Goal: Information Seeking & Learning: Learn about a topic

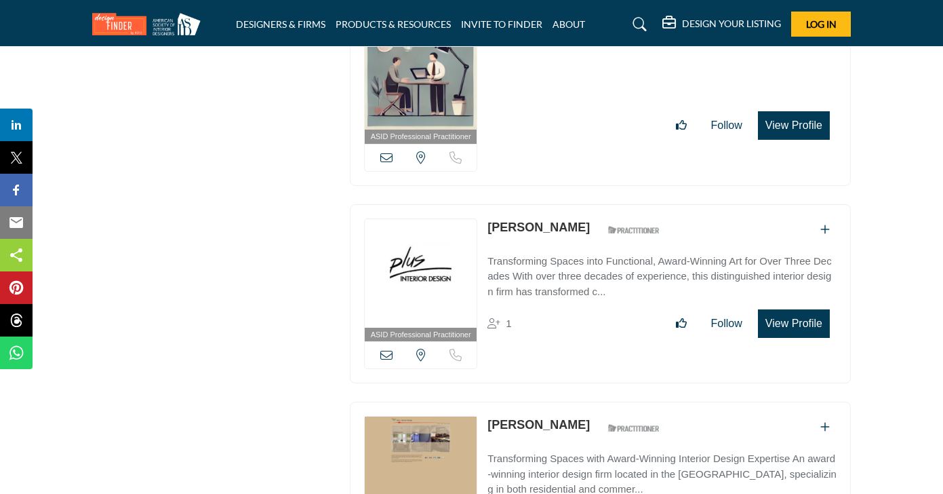
drag, startPoint x: 907, startPoint y: 197, endPoint x: 870, endPoint y: 504, distance: 308.8
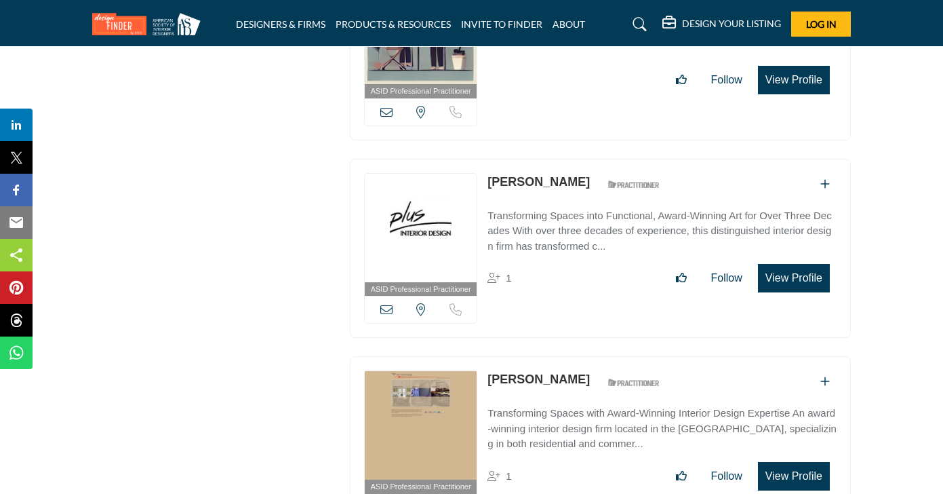
scroll to position [6198, 0]
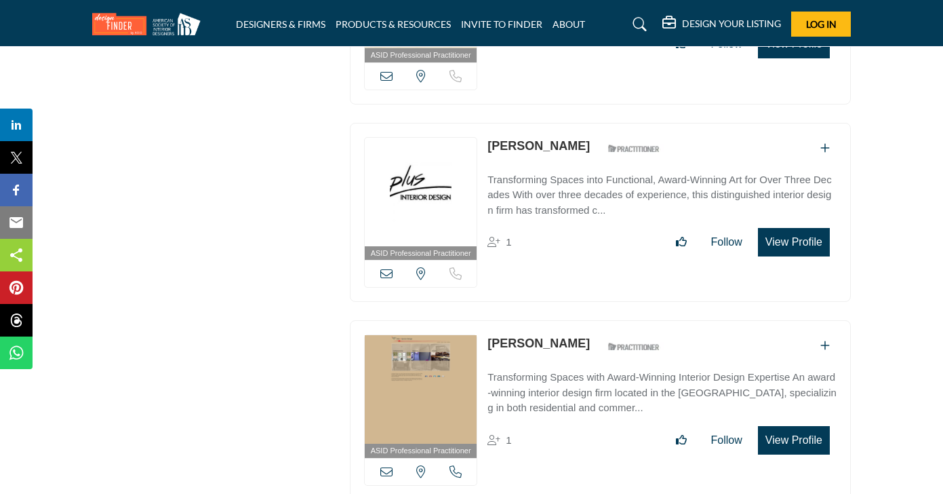
drag, startPoint x: 648, startPoint y: 117, endPoint x: 488, endPoint y: 115, distance: 160.1
click at [488, 137] on div "Kaye Christiansen-Englert ASID Qualified Practitioner who validates work and ex…" at bounding box center [578, 149] width 180 height 24
click at [861, 118] on section "ASID QUALIFIED DESIGNERS & MEMBERS Find Interior Designers, firms, suppliers, a…" at bounding box center [471, 387] width 943 height 12808
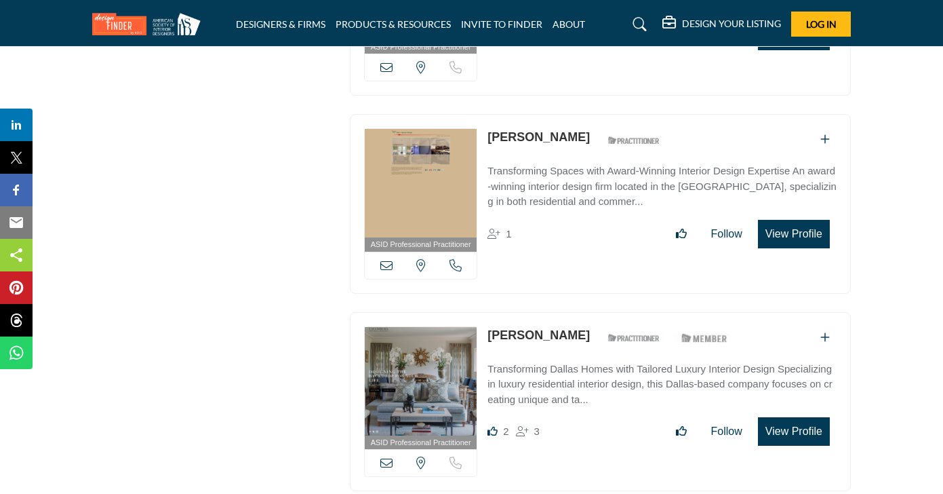
scroll to position [6415, 0]
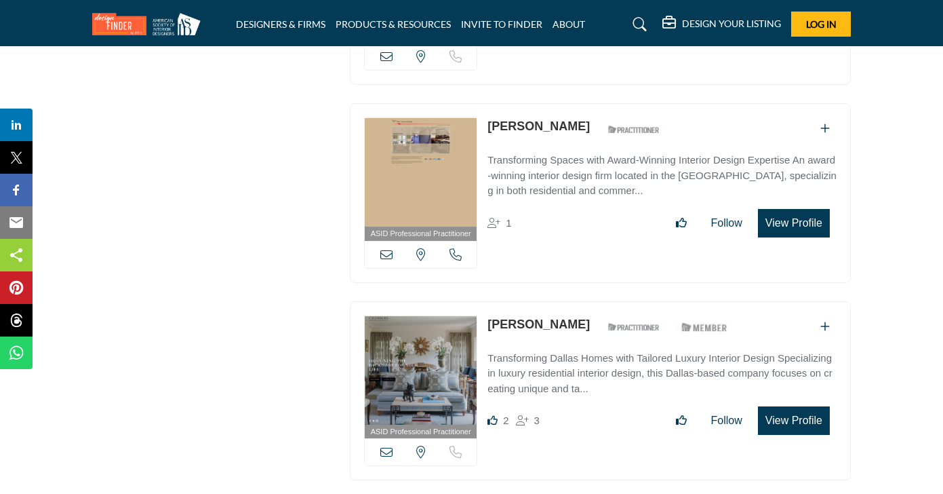
drag, startPoint x: 558, startPoint y: 95, endPoint x: 488, endPoint y: 94, distance: 69.9
click at [488, 117] on div "Marie Chan ASID Qualified Practitioner who validates work and experience to hol…" at bounding box center [578, 129] width 180 height 24
click at [886, 123] on section "ASID QUALIFIED DESIGNERS & MEMBERS Find Interior Designers, firms, suppliers, a…" at bounding box center [471, 170] width 943 height 12808
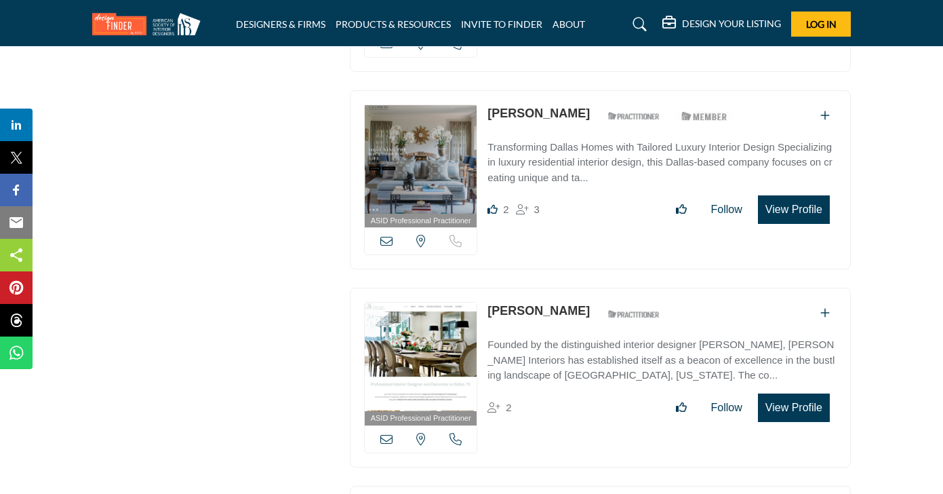
scroll to position [6630, 0]
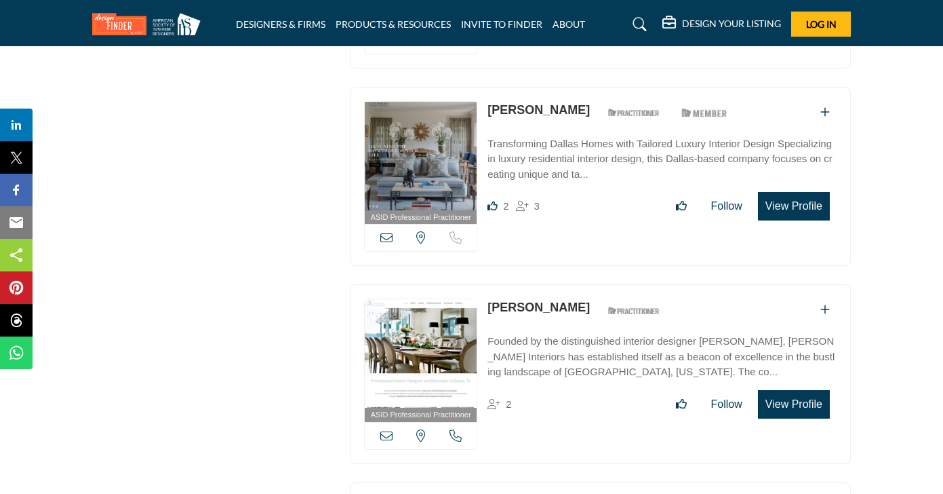
drag, startPoint x: 610, startPoint y: 75, endPoint x: 490, endPoint y: 79, distance: 120.1
click at [490, 101] on div "Margaret Chambers ASID Qualified Practitioner who validates work and experience…" at bounding box center [613, 113] width 251 height 24
drag, startPoint x: 554, startPoint y: 277, endPoint x: 484, endPoint y: 272, distance: 70.0
click at [484, 284] on div "ASID Professional Practitioner ASID Professional Practitioners have successfull…" at bounding box center [600, 374] width 501 height 180
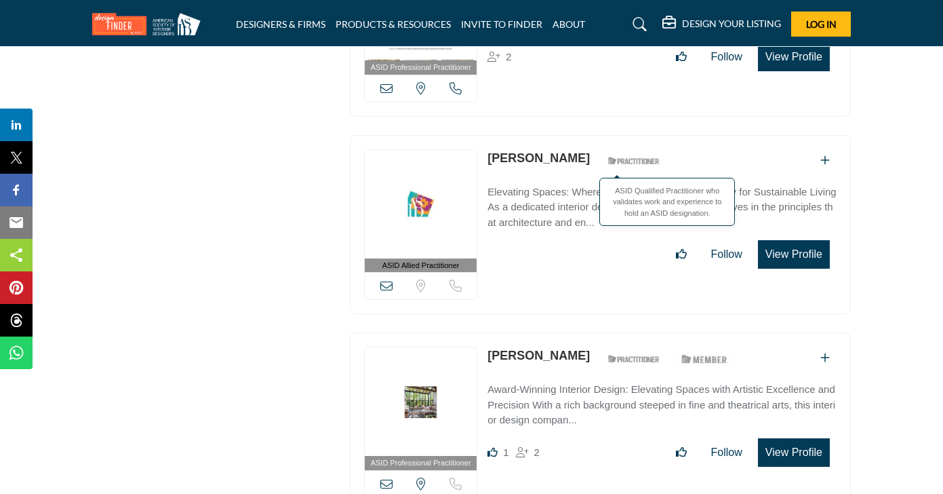
scroll to position [6978, 0]
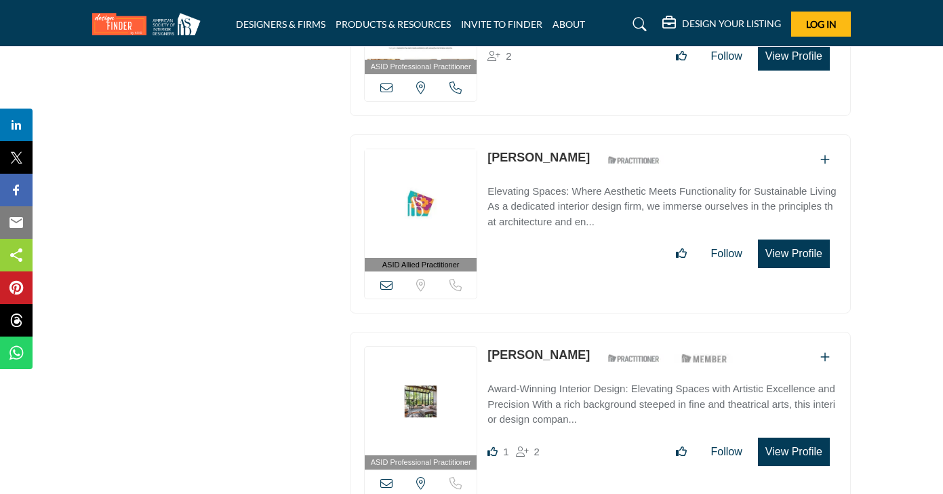
drag, startPoint x: 575, startPoint y: 117, endPoint x: 483, endPoint y: 120, distance: 92.3
click at [483, 134] on div "ASID Allied Practitioner ASID Allied Practitioners have successfully completed …" at bounding box center [600, 224] width 501 height 180
click at [581, 134] on div "ASID Allied Practitioner ASID Allied Practitioners have successfully completed …" at bounding box center [600, 224] width 501 height 180
drag, startPoint x: 575, startPoint y: 113, endPoint x: 488, endPoint y: 116, distance: 86.9
click at [488, 134] on div "ASID Allied Practitioner ASID Allied Practitioners have successfully completed …" at bounding box center [600, 224] width 501 height 180
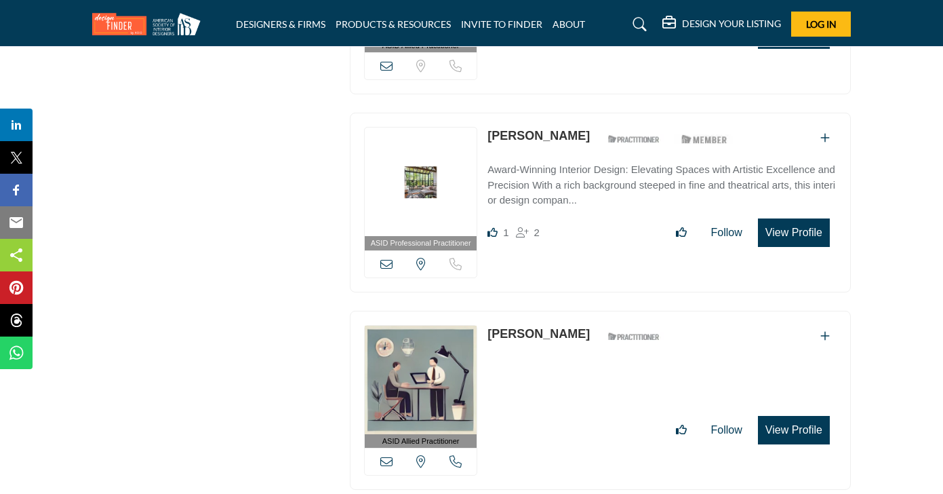
scroll to position [7205, 0]
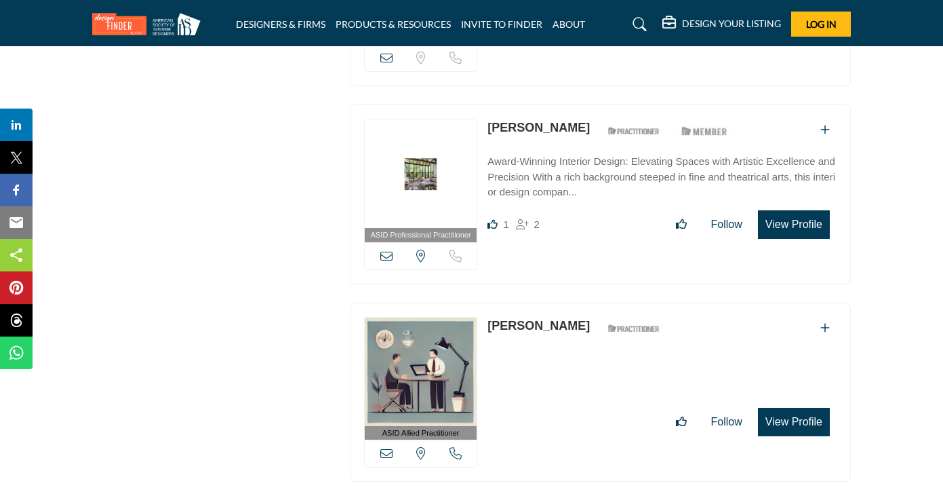
drag, startPoint x: 579, startPoint y: 91, endPoint x: 486, endPoint y: 90, distance: 92.9
click at [486, 104] on div "ASID Professional Practitioner ASID Professional Practitioners have successfull…" at bounding box center [600, 194] width 501 height 180
drag, startPoint x: 576, startPoint y: 91, endPoint x: 489, endPoint y: 89, distance: 87.5
click at [489, 119] on div "Susan Hopkins ASID Qualified Practitioner who validates work and experience to …" at bounding box center [613, 131] width 251 height 24
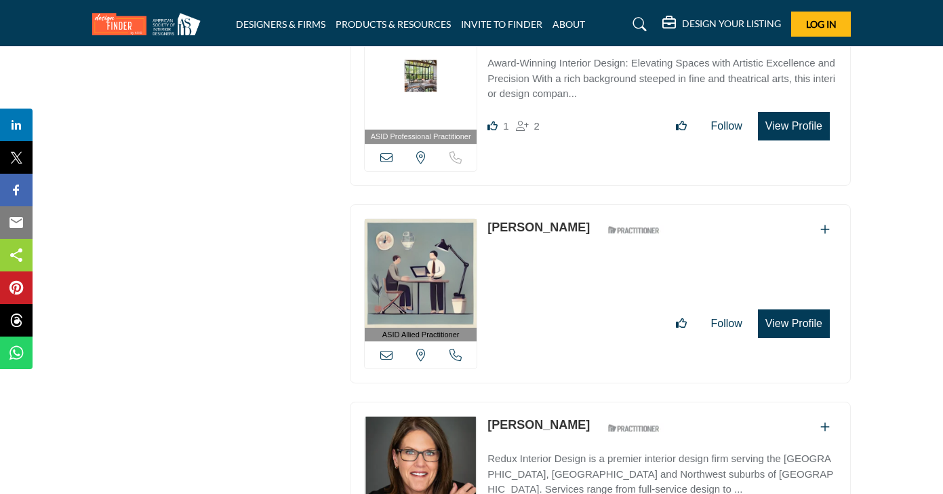
scroll to position [7337, 0]
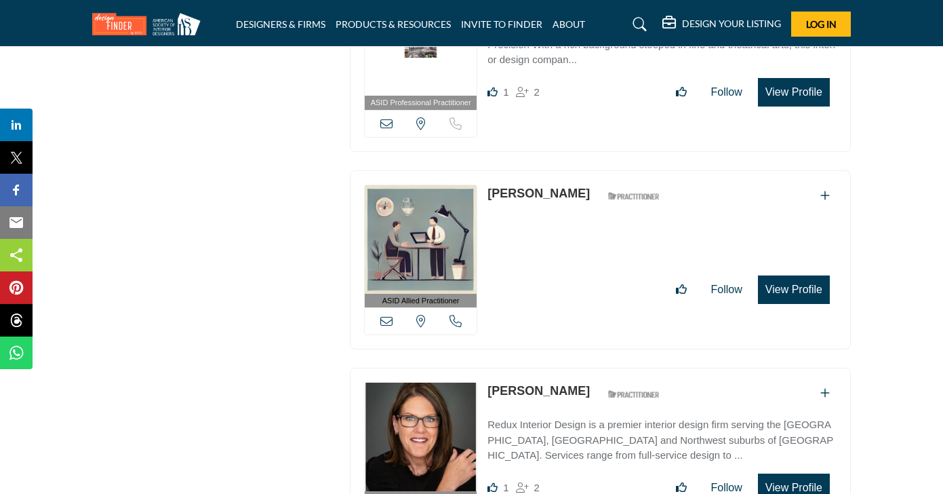
drag, startPoint x: 559, startPoint y: 157, endPoint x: 488, endPoint y: 157, distance: 70.5
click at [488, 184] on div "Laura Smith ASID Qualified Practitioner who validates work and experience to ho…" at bounding box center [578, 196] width 180 height 24
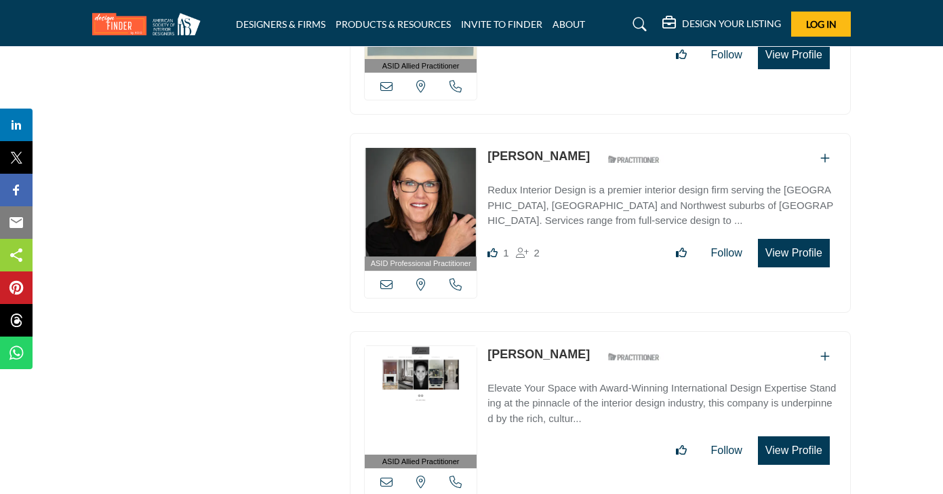
scroll to position [7572, 0]
drag, startPoint x: 595, startPoint y: 115, endPoint x: 489, endPoint y: 113, distance: 105.8
click at [489, 146] on div "Jennifer McGinnis ASID Qualified Practitioner who validates work and experience…" at bounding box center [578, 158] width 180 height 24
drag, startPoint x: 602, startPoint y: 102, endPoint x: 516, endPoint y: 115, distance: 86.4
click at [515, 132] on div "ASID Professional Practitioner ASID Professional Practitioners have successfull…" at bounding box center [600, 222] width 501 height 180
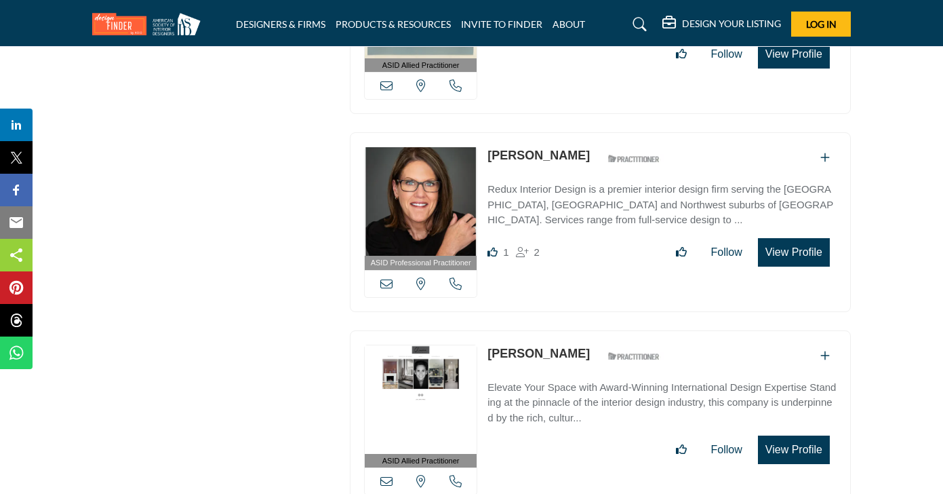
drag, startPoint x: 594, startPoint y: 117, endPoint x: 488, endPoint y: 116, distance: 105.8
click at [488, 146] on div "Jennifer McGinnis ASID Qualified Practitioner who validates work and experience…" at bounding box center [578, 158] width 180 height 24
drag, startPoint x: 600, startPoint y: 117, endPoint x: 494, endPoint y: 114, distance: 105.8
click at [494, 146] on div "Jennifer McGinnis ASID Qualified Practitioner who validates work and experience…" at bounding box center [578, 158] width 180 height 24
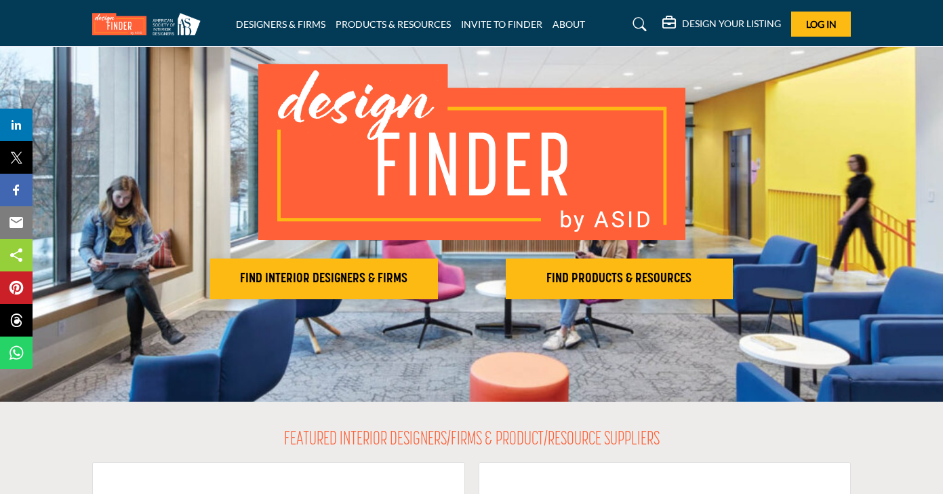
scroll to position [65, 0]
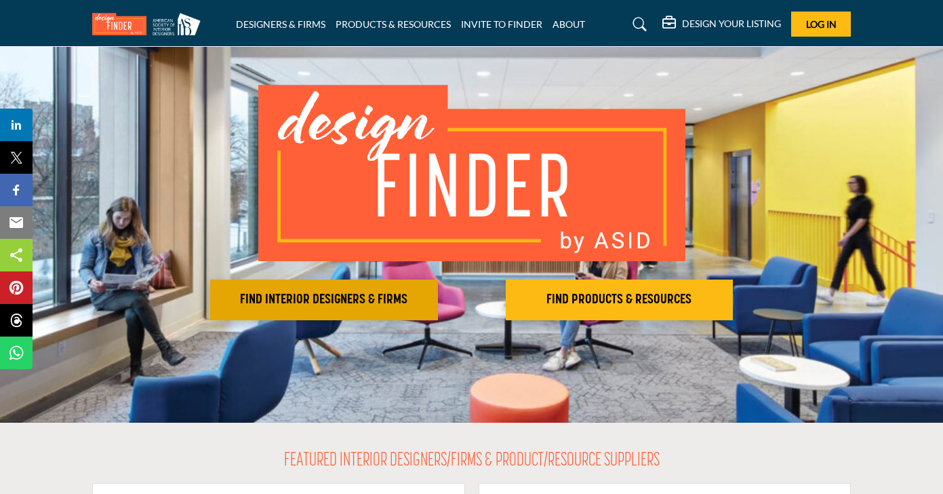
click at [330, 302] on h2 "FIND INTERIOR DESIGNERS & FIRMS" at bounding box center [324, 300] width 220 height 16
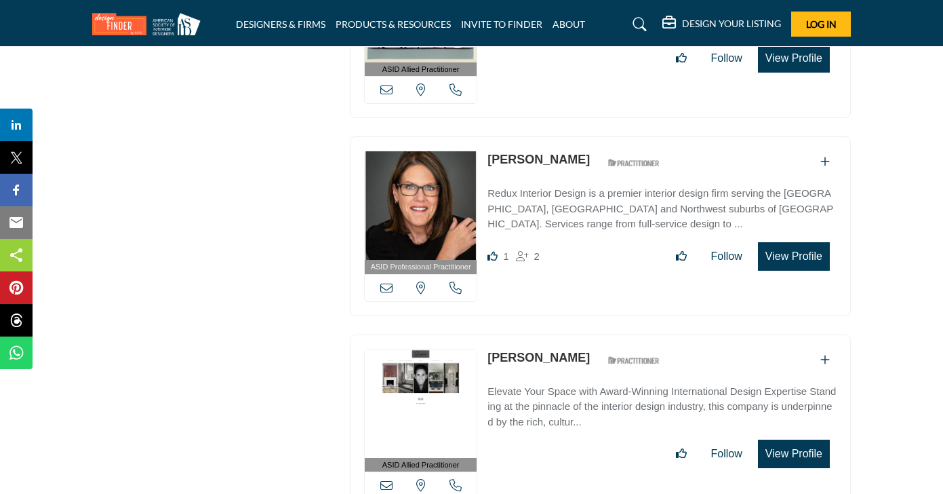
scroll to position [7558, 0]
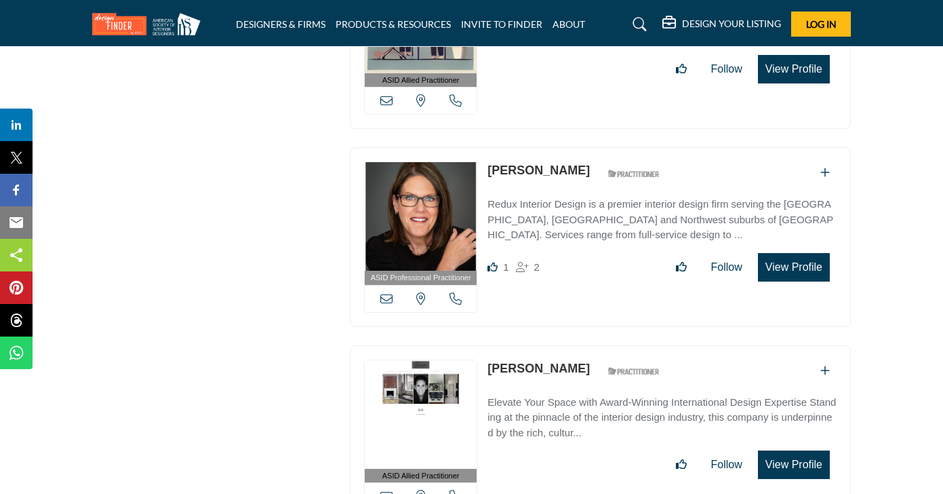
drag, startPoint x: 600, startPoint y: 131, endPoint x: 486, endPoint y: 132, distance: 114.0
click at [486, 147] on div "ASID Professional Practitioner ASID Professional Practitioners have successfull…" at bounding box center [600, 237] width 501 height 180
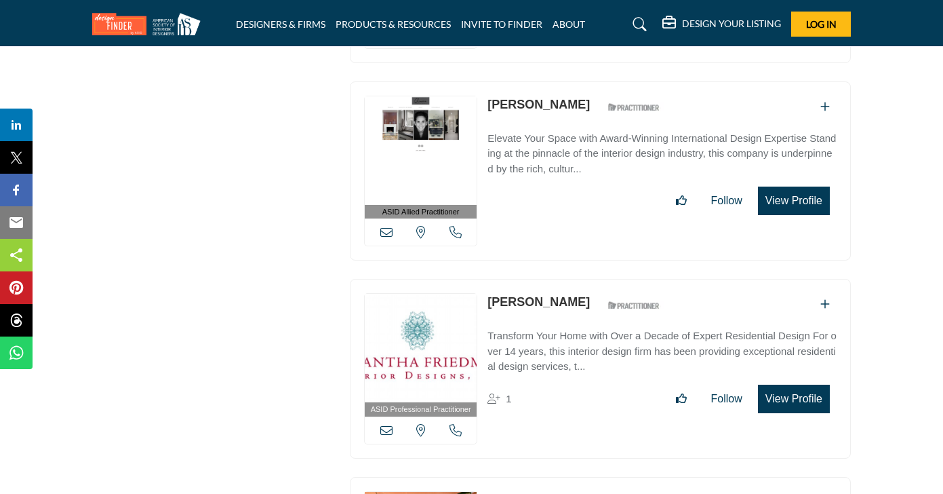
scroll to position [7827, 0]
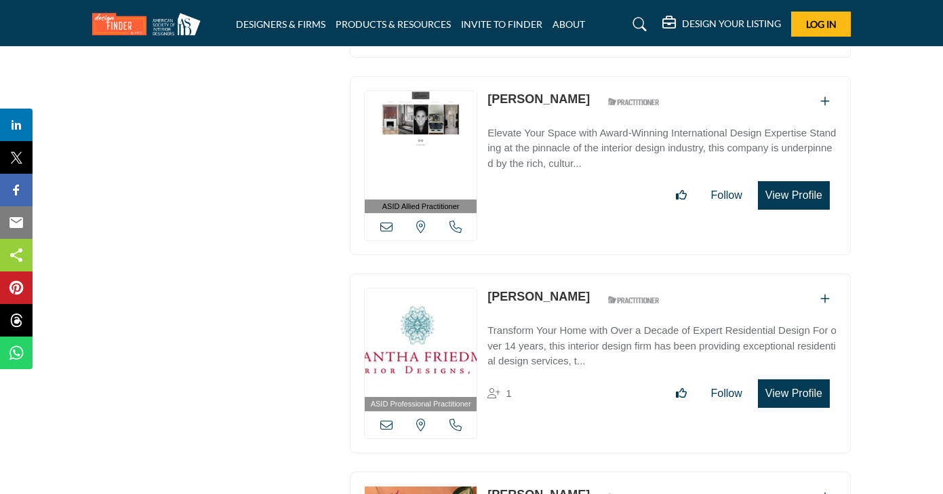
drag, startPoint x: 587, startPoint y: 59, endPoint x: 484, endPoint y: 58, distance: 103.1
click at [484, 76] on div "ASID Allied Practitioner ASID Allied Practitioners have successfully completed …" at bounding box center [600, 166] width 501 height 180
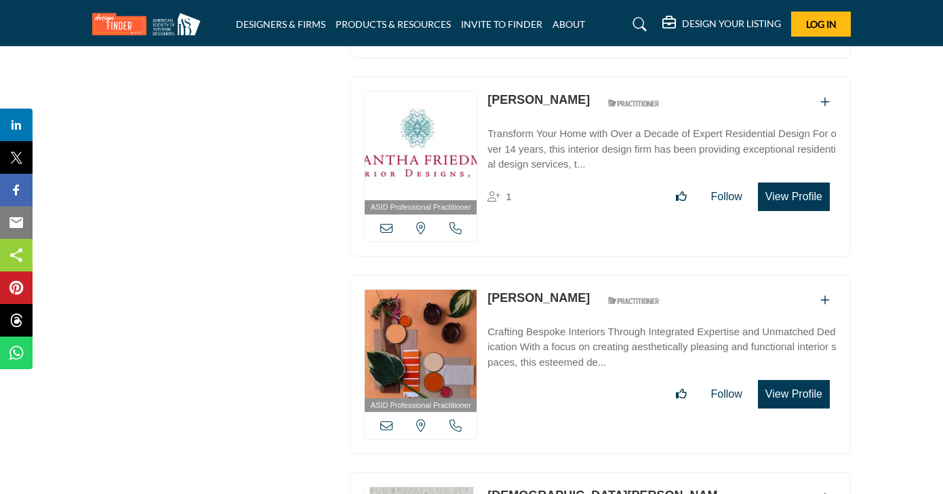
scroll to position [8034, 0]
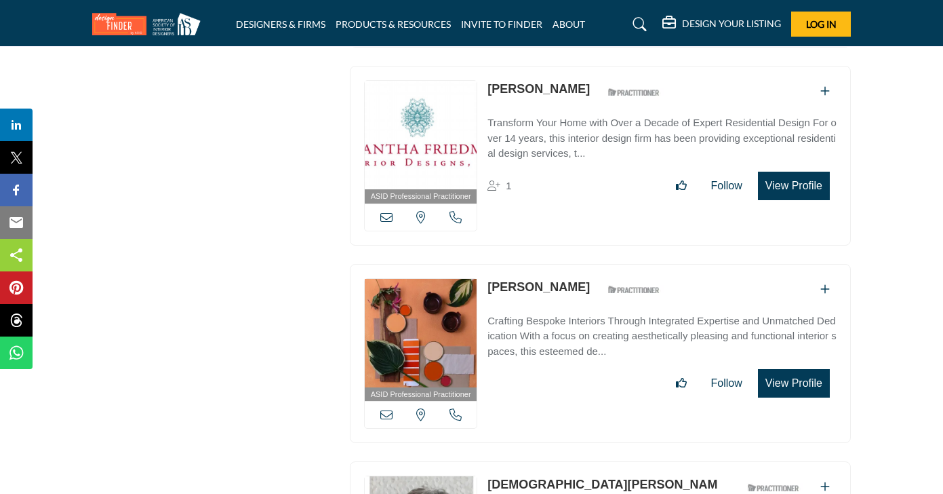
drag, startPoint x: 610, startPoint y: 51, endPoint x: 488, endPoint y: 54, distance: 121.5
click at [488, 80] on div "[PERSON_NAME] ASID Qualified Practitioner who validates work and experience to …" at bounding box center [578, 92] width 180 height 24
drag, startPoint x: 606, startPoint y: 51, endPoint x: 488, endPoint y: 52, distance: 118.7
click at [488, 80] on div "[PERSON_NAME] ASID Qualified Practitioner who validates work and experience to …" at bounding box center [578, 92] width 180 height 24
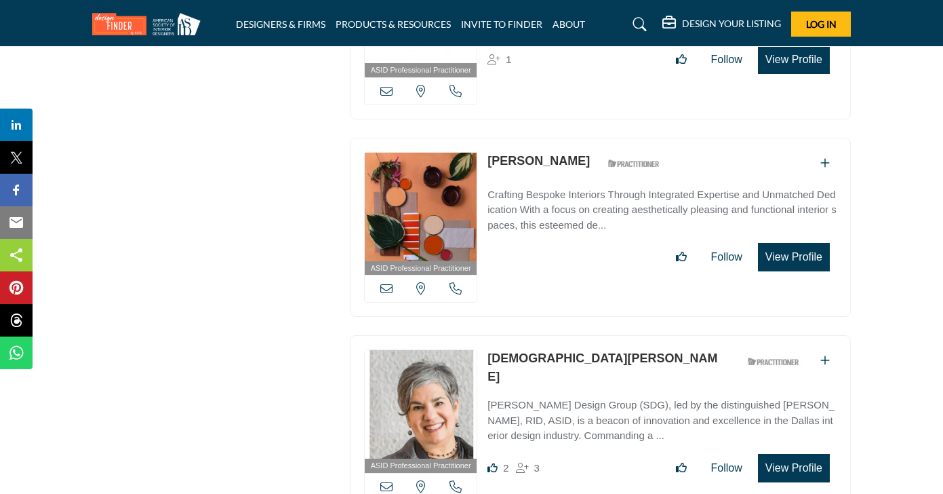
scroll to position [8153, 0]
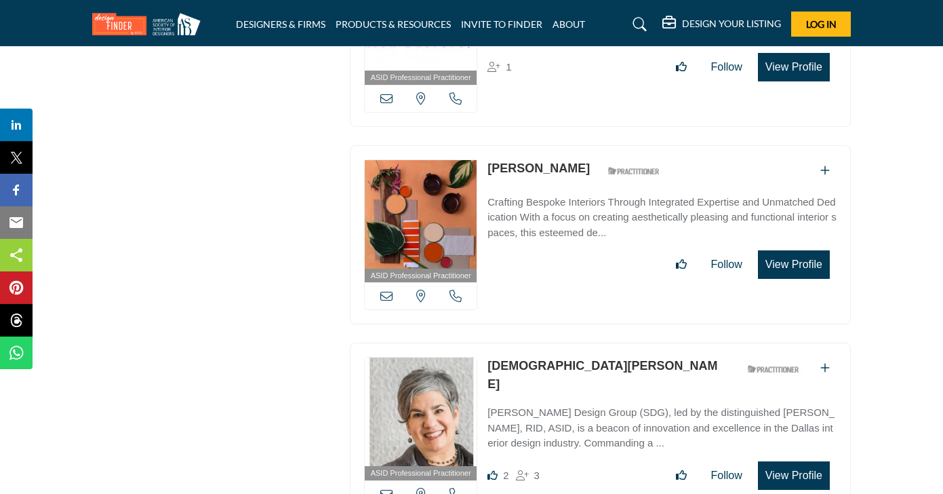
drag, startPoint x: 600, startPoint y: 124, endPoint x: 488, endPoint y: 126, distance: 111.9
click at [488, 159] on div "[PERSON_NAME] ASID Qualified Practitioner who validates work and experience to …" at bounding box center [578, 171] width 180 height 24
drag, startPoint x: 606, startPoint y: 117, endPoint x: 487, endPoint y: 123, distance: 119.5
click at [487, 145] on div "ASID Professional Practitioner ASID Professional Practitioners have successfull…" at bounding box center [600, 235] width 501 height 180
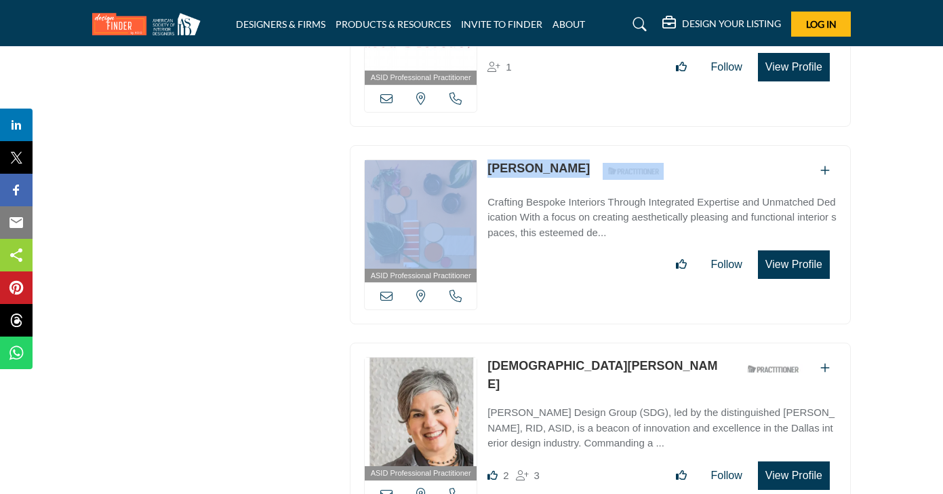
drag, startPoint x: 601, startPoint y: 123, endPoint x: 478, endPoint y: 125, distance: 122.8
click at [478, 145] on div "ASID Professional Practitioner ASID Professional Practitioners have successfull…" at bounding box center [600, 235] width 501 height 180
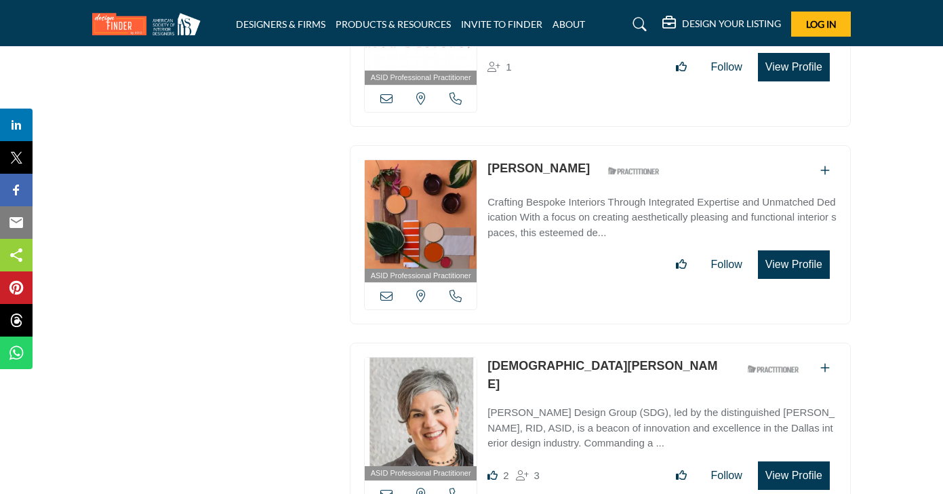
drag, startPoint x: 600, startPoint y: 126, endPoint x: 491, endPoint y: 130, distance: 108.6
click at [491, 159] on div "[PERSON_NAME] ASID Qualified Practitioner who validates work and experience to …" at bounding box center [578, 171] width 180 height 24
drag, startPoint x: 600, startPoint y: 126, endPoint x: 490, endPoint y: 128, distance: 109.9
click at [490, 159] on div "[PERSON_NAME] ASID Qualified Practitioner who validates work and experience to …" at bounding box center [578, 171] width 180 height 24
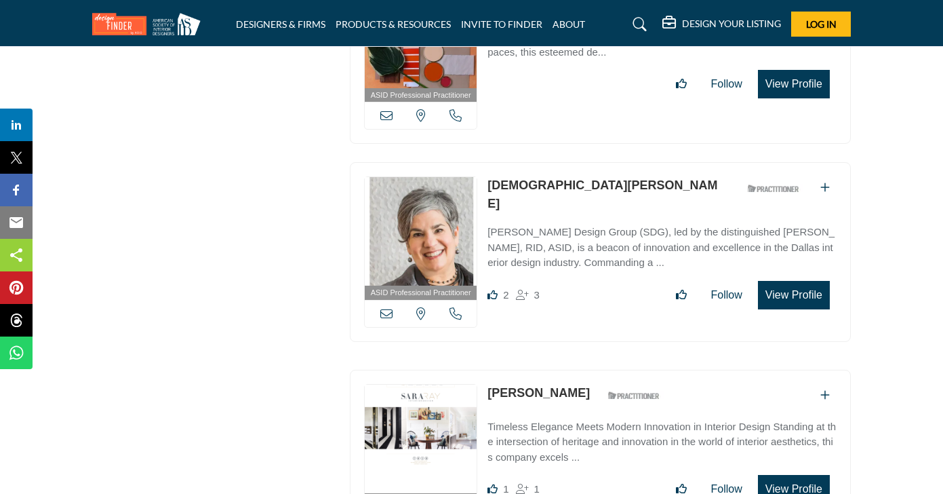
scroll to position [8337, 0]
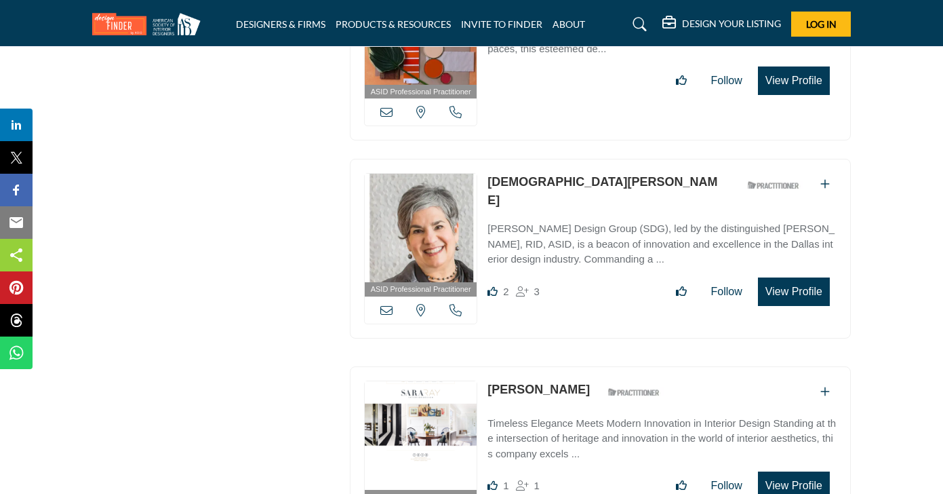
drag, startPoint x: 589, startPoint y: 139, endPoint x: 483, endPoint y: 136, distance: 106.5
click at [483, 159] on div "ASID Professional Practitioner ASID Professional Practitioners have successfull…" at bounding box center [600, 249] width 501 height 180
drag, startPoint x: 551, startPoint y: 342, endPoint x: 716, endPoint y: 300, distance: 169.9
click at [508, 380] on div "[PERSON_NAME] ASID Qualified Practitioner who validates work and experience to …" at bounding box center [578, 392] width 180 height 24
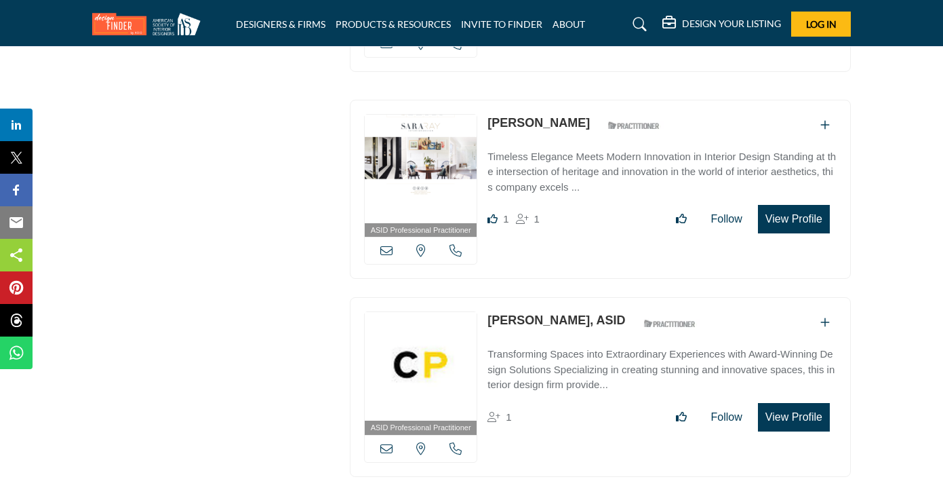
scroll to position [8607, 0]
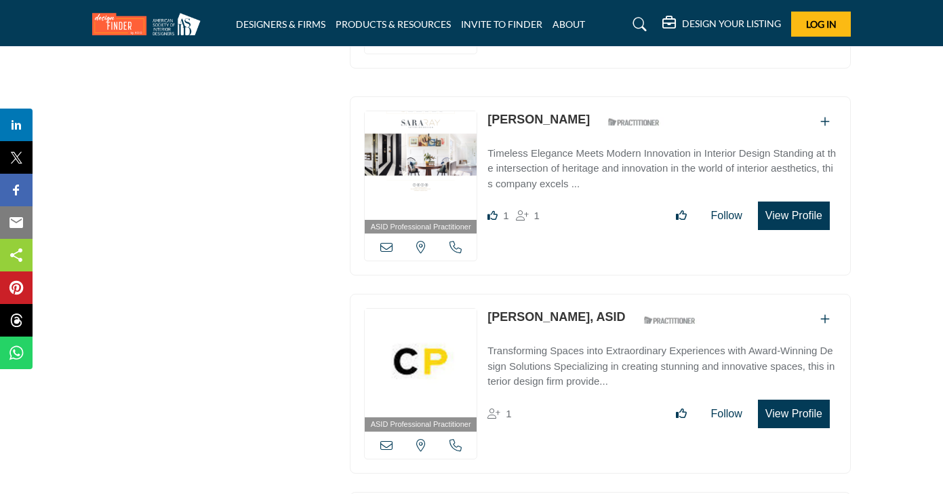
drag, startPoint x: 543, startPoint y: 76, endPoint x: 489, endPoint y: 74, distance: 54.3
click at [488, 111] on div "[PERSON_NAME] ASID Qualified Practitioner who validates work and experience to …" at bounding box center [578, 123] width 180 height 24
drag, startPoint x: 612, startPoint y: 265, endPoint x: 487, endPoint y: 273, distance: 125.8
click at [487, 294] on div "ASID Professional Practitioner ASID Professional Practitioners have successfull…" at bounding box center [600, 384] width 501 height 180
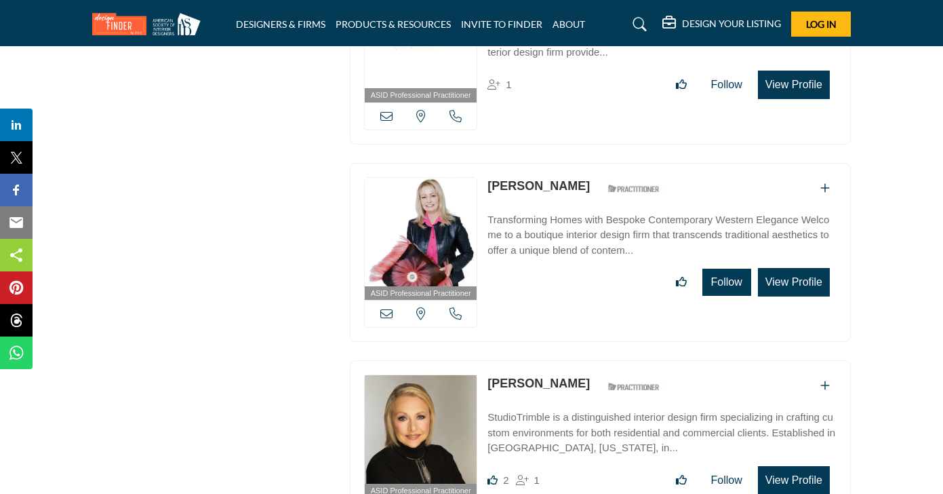
scroll to position [8943, 0]
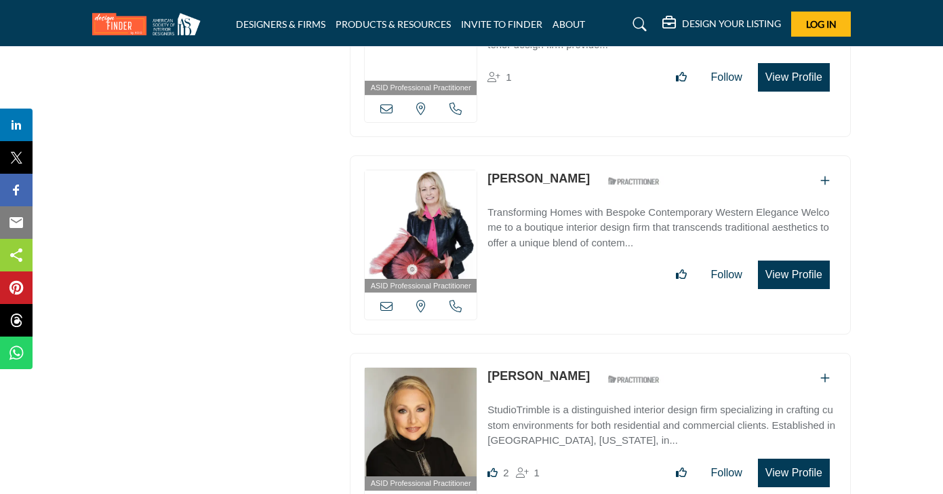
drag, startPoint x: 605, startPoint y: 138, endPoint x: 488, endPoint y: 136, distance: 116.7
click at [488, 170] on div "[PERSON_NAME] ASID Qualified Practitioner who validates work and experience to …" at bounding box center [578, 182] width 180 height 24
click at [853, 201] on div "ASID Professional Practitioner ASID Professional Practitioners have successfull…" at bounding box center [600, 251] width 515 height 193
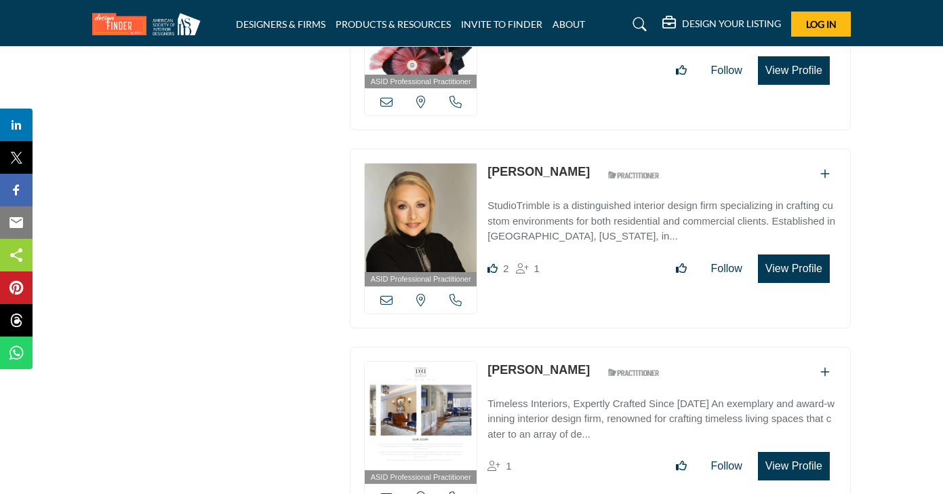
scroll to position [9153, 0]
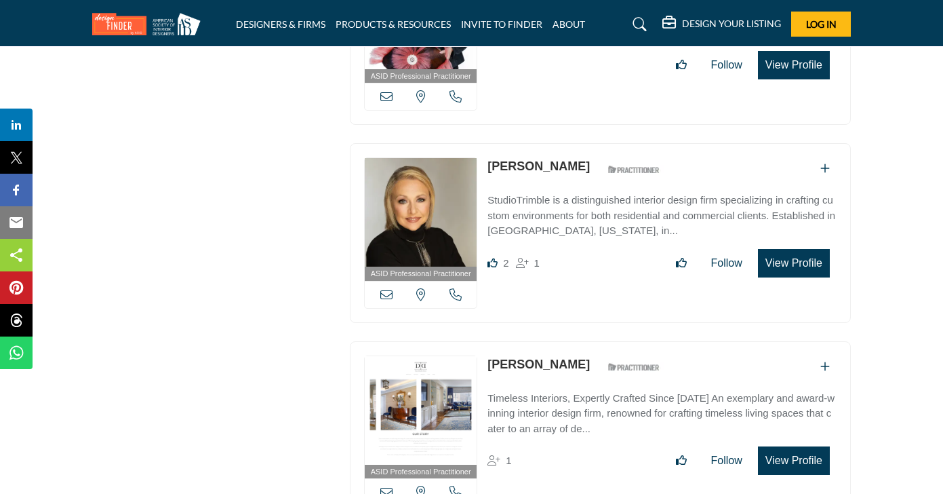
drag, startPoint x: 565, startPoint y: 115, endPoint x: 532, endPoint y: 117, distance: 32.6
drag, startPoint x: 555, startPoint y: 113, endPoint x: 489, endPoint y: 116, distance: 65.8
click at [489, 157] on div "[PERSON_NAME] ASID Qualified Practitioner who validates work and experience to …" at bounding box center [578, 169] width 180 height 24
drag, startPoint x: 568, startPoint y: 121, endPoint x: 477, endPoint y: 120, distance: 90.2
click at [478, 143] on div "ASID Professional Practitioner ASID Professional Practitioners have successfull…" at bounding box center [600, 233] width 501 height 180
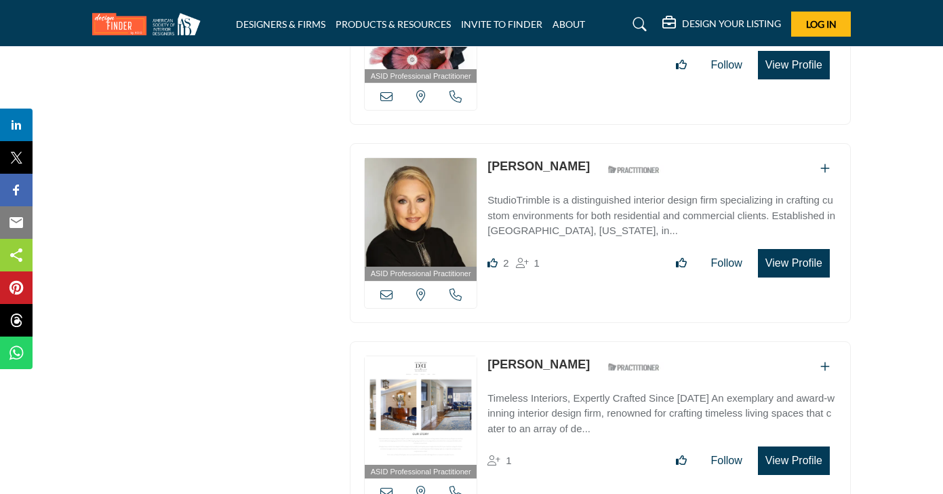
drag, startPoint x: 530, startPoint y: 119, endPoint x: 488, endPoint y: 119, distance: 42.1
click at [488, 157] on div "[PERSON_NAME] ASID Qualified Practitioner who validates work and experience to …" at bounding box center [578, 169] width 180 height 24
drag, startPoint x: 575, startPoint y: 118, endPoint x: 488, endPoint y: 122, distance: 87.6
click at [488, 157] on div "[PERSON_NAME] ASID Qualified Practitioner who validates work and experience to …" at bounding box center [578, 169] width 180 height 24
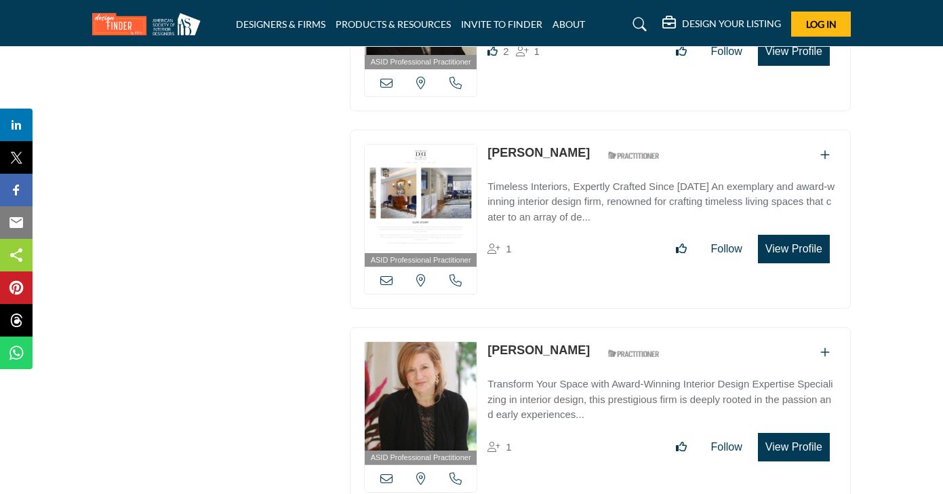
scroll to position [9375, 0]
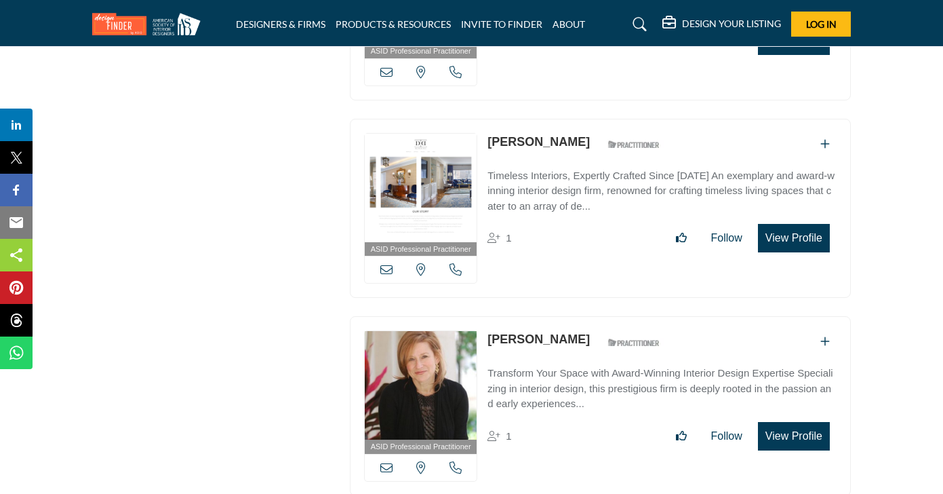
drag, startPoint x: 583, startPoint y: 95, endPoint x: 488, endPoint y: 90, distance: 95.1
click at [488, 133] on div "[PERSON_NAME] ASID Qualified Practitioner who validates work and experience to …" at bounding box center [578, 145] width 180 height 24
drag, startPoint x: 581, startPoint y: 90, endPoint x: 491, endPoint y: 89, distance: 90.2
click at [491, 133] on div "[PERSON_NAME] ASID Qualified Practitioner who validates work and experience to …" at bounding box center [578, 145] width 180 height 24
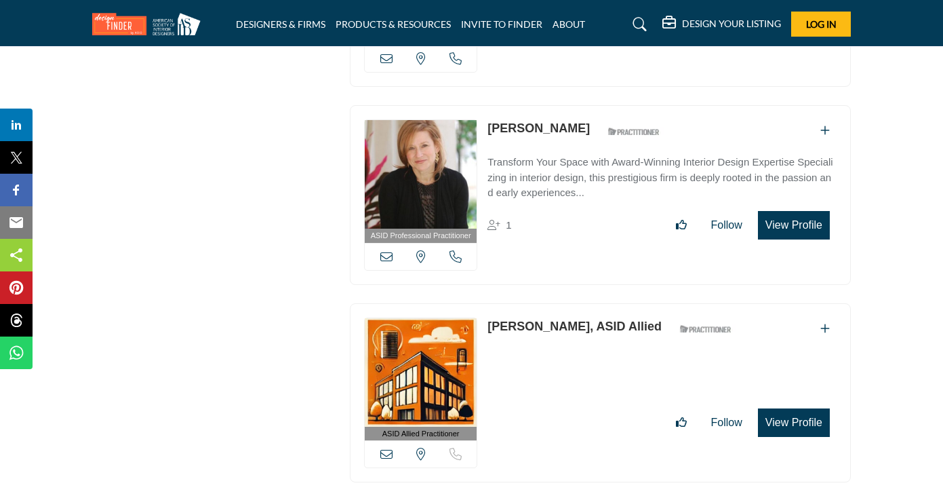
scroll to position [9602, 0]
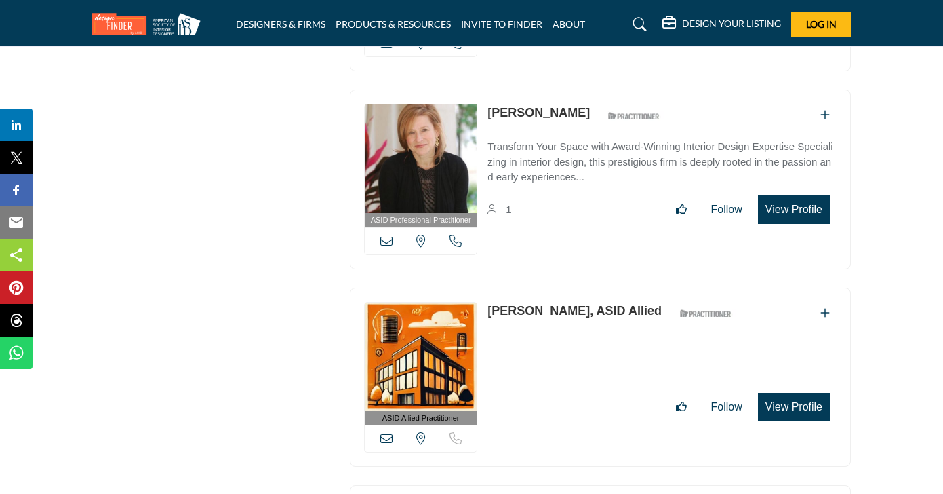
drag, startPoint x: 579, startPoint y: 68, endPoint x: 492, endPoint y: 60, distance: 87.1
click at [492, 104] on div "[PERSON_NAME] ASID Qualified Practitioner who validates work and experience to …" at bounding box center [578, 116] width 180 height 24
drag, startPoint x: 580, startPoint y: 64, endPoint x: 490, endPoint y: 60, distance: 90.3
click at [490, 104] on div "[PERSON_NAME] ASID Qualified Practitioner who validates work and experience to …" at bounding box center [578, 116] width 180 height 24
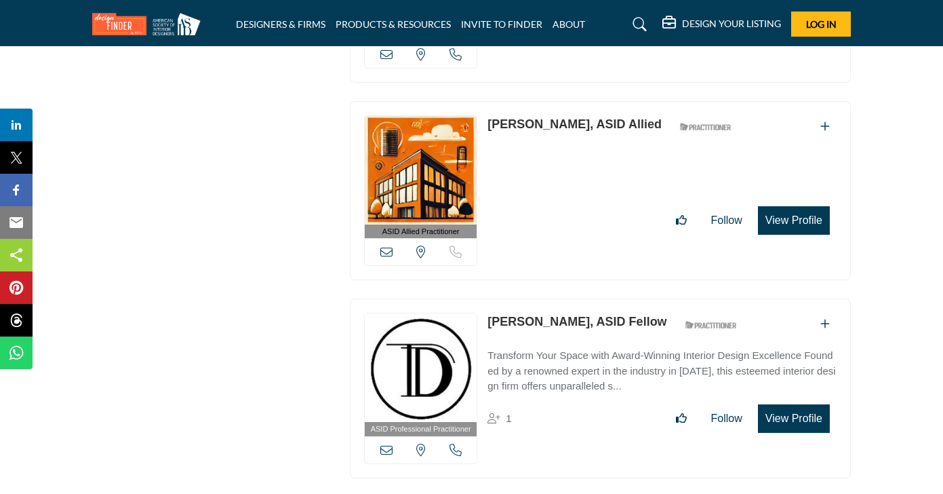
scroll to position [9792, 0]
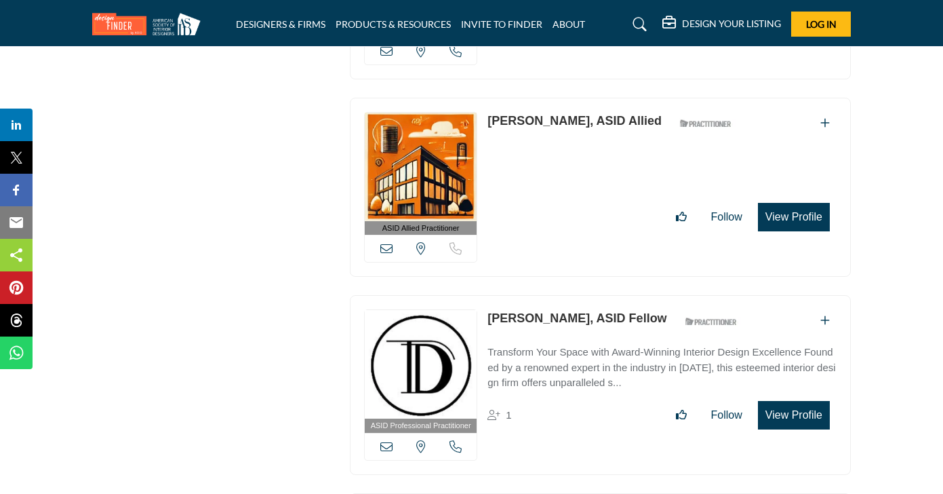
drag, startPoint x: 642, startPoint y: 70, endPoint x: 487, endPoint y: 60, distance: 155.6
click at [487, 98] on div "ASID Allied Practitioner ASID Allied Practitioners have successfully completed …" at bounding box center [600, 188] width 501 height 180
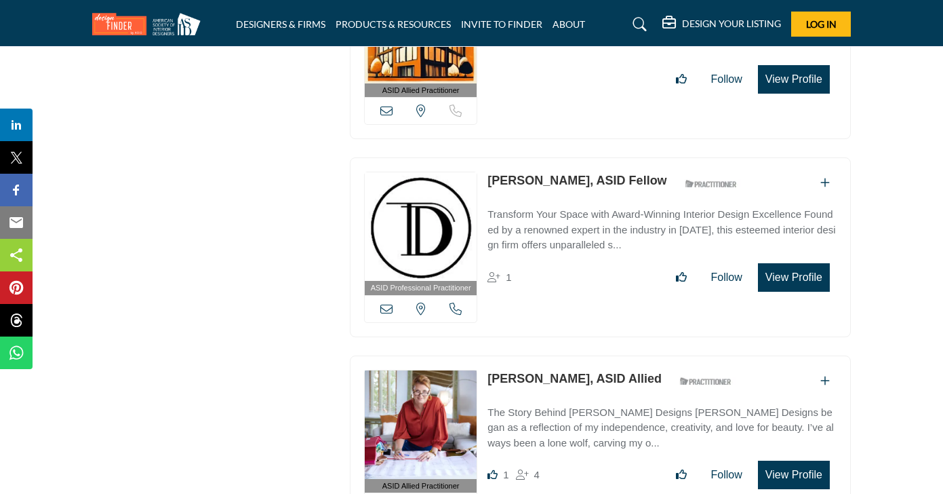
scroll to position [9962, 0]
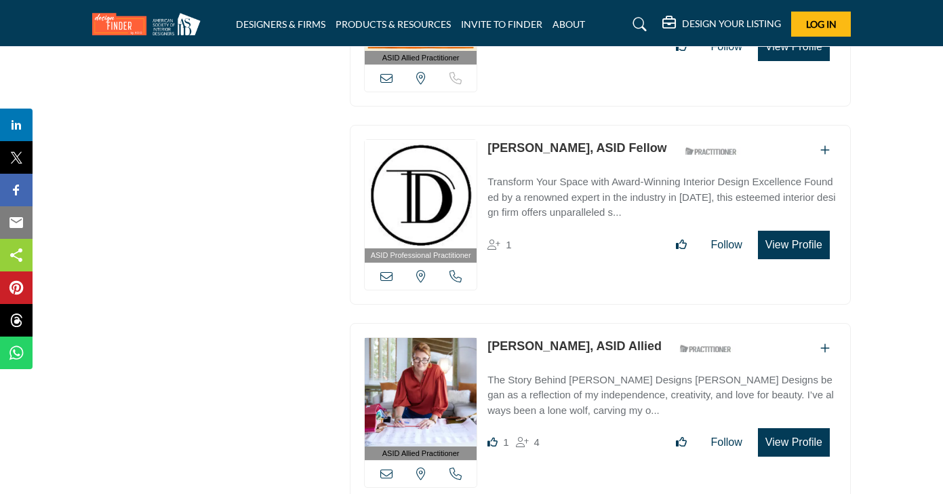
drag, startPoint x: 661, startPoint y: 98, endPoint x: 490, endPoint y: 93, distance: 171.0
click at [490, 139] on div "[PERSON_NAME], ASID Fellow ASID Qualified Practitioner who validates work and e…" at bounding box center [616, 151] width 256 height 24
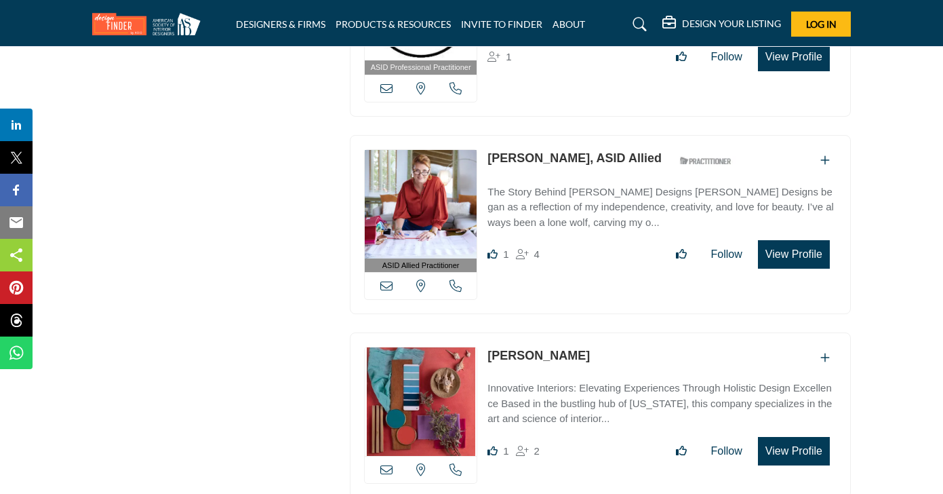
scroll to position [10152, 0]
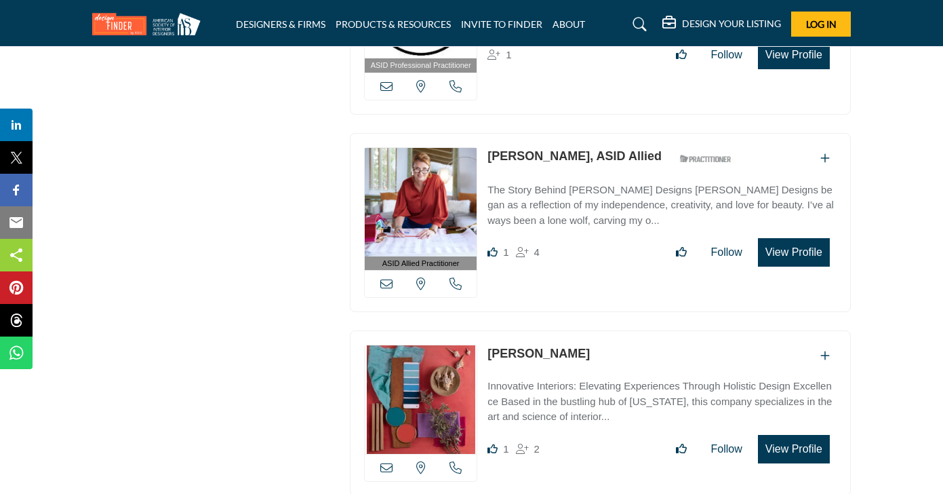
drag, startPoint x: 646, startPoint y: 102, endPoint x: 490, endPoint y: 104, distance: 156.7
click at [490, 147] on div "[PERSON_NAME], ASID Allied ASID Qualified Practitioner who validates work and e…" at bounding box center [614, 159] width 252 height 24
click at [846, 133] on div "ASID Allied Practitioner ASID Allied Practitioners have successfully completed …" at bounding box center [600, 223] width 501 height 180
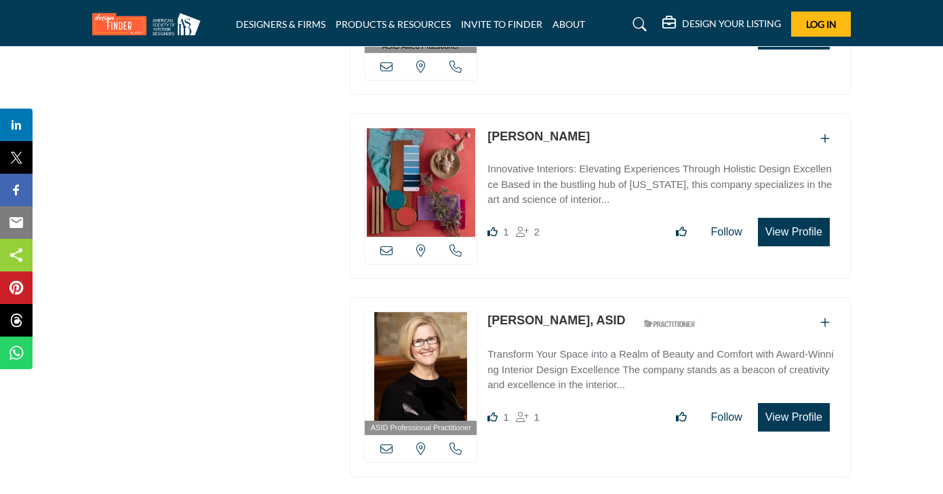
scroll to position [10379, 0]
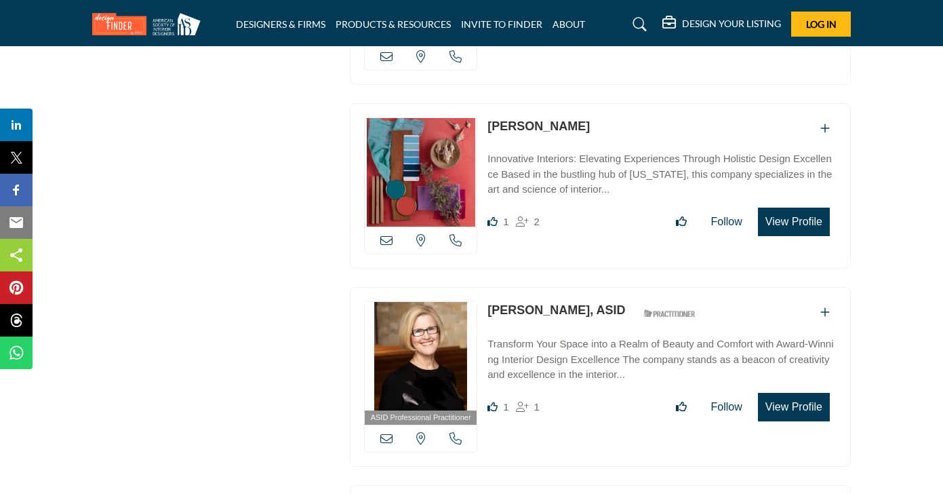
drag, startPoint x: 640, startPoint y: 79, endPoint x: 491, endPoint y: 74, distance: 149.3
click at [491, 117] on div "[PERSON_NAME]" at bounding box center [662, 128] width 349 height 22
drag, startPoint x: 602, startPoint y: 71, endPoint x: 490, endPoint y: 74, distance: 112.0
click at [490, 117] on div "[PERSON_NAME]" at bounding box center [662, 128] width 349 height 22
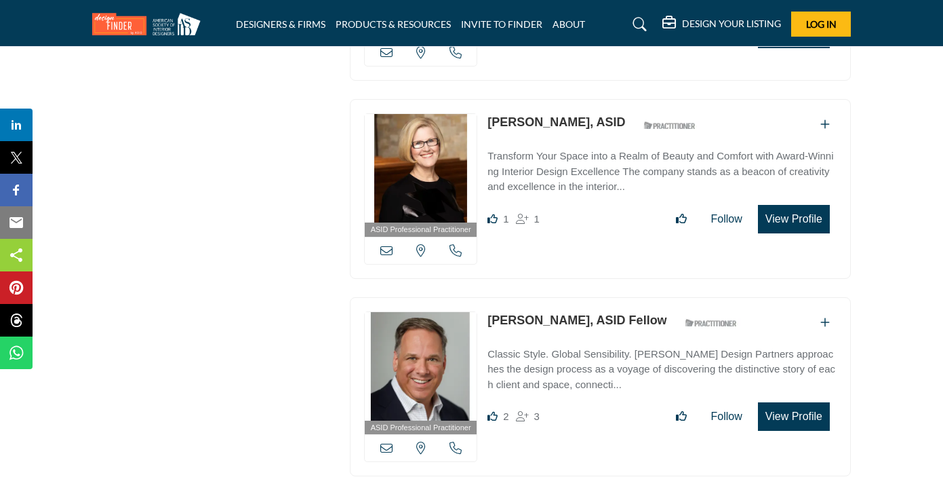
scroll to position [10578, 0]
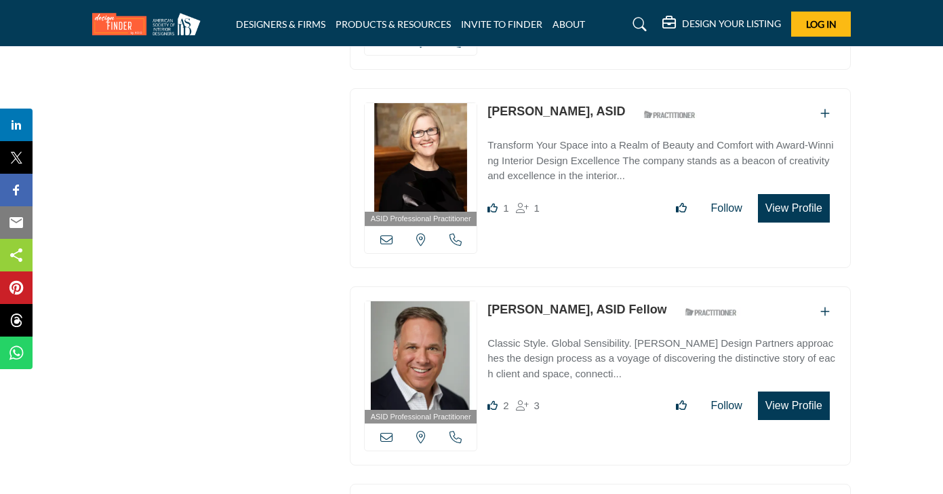
drag, startPoint x: 633, startPoint y: 62, endPoint x: 488, endPoint y: 60, distance: 145.2
click at [488, 102] on div "[PERSON_NAME], ASID ASID Qualified Practitioner who validates work and experien…" at bounding box center [595, 114] width 215 height 24
drag, startPoint x: 623, startPoint y: 58, endPoint x: 585, endPoint y: 54, distance: 37.5
drag, startPoint x: 479, startPoint y: 57, endPoint x: 595, endPoint y: 54, distance: 116.0
click at [595, 88] on div "ASID Professional Practitioner ASID Professional Practitioners have successfull…" at bounding box center [600, 178] width 501 height 180
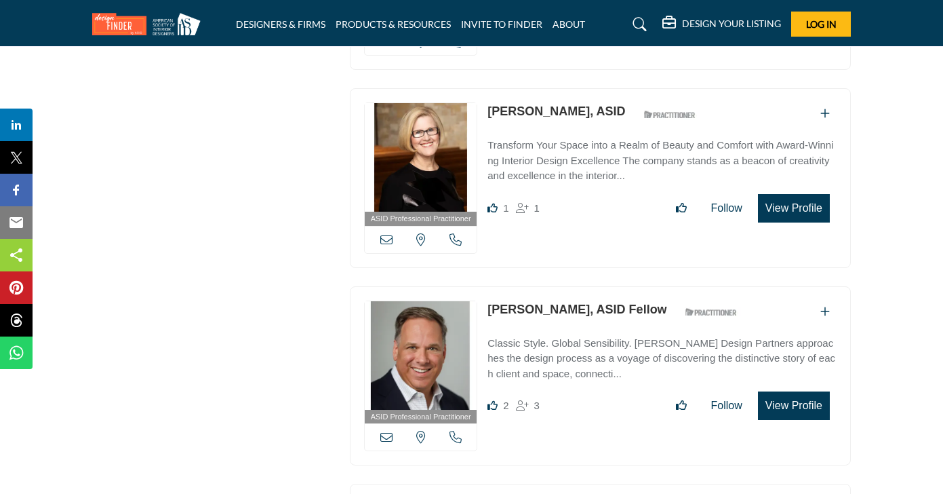
drag, startPoint x: 638, startPoint y: 58, endPoint x: 489, endPoint y: 57, distance: 149.2
click at [489, 102] on div "[PERSON_NAME], ASID ASID Qualified Practitioner who validates work and experien…" at bounding box center [595, 114] width 215 height 24
drag, startPoint x: 629, startPoint y: 57, endPoint x: 489, endPoint y: 56, distance: 139.7
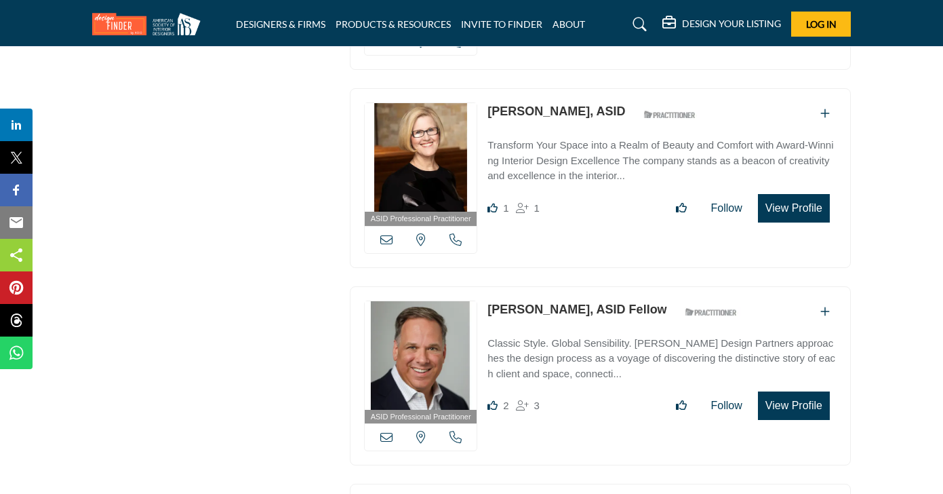
click at [489, 102] on div "[PERSON_NAME], ASID ASID Qualified Practitioner who validates work and experien…" at bounding box center [595, 114] width 215 height 24
drag, startPoint x: 629, startPoint y: 61, endPoint x: 490, endPoint y: 61, distance: 139.0
click at [490, 102] on div "[PERSON_NAME], ASID ASID Qualified Practitioner who validates work and experien…" at bounding box center [595, 114] width 215 height 24
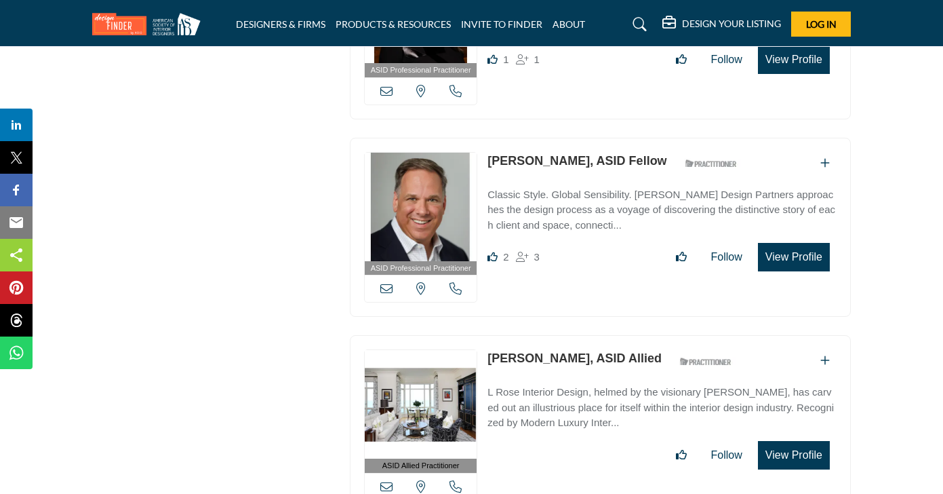
scroll to position [10752, 0]
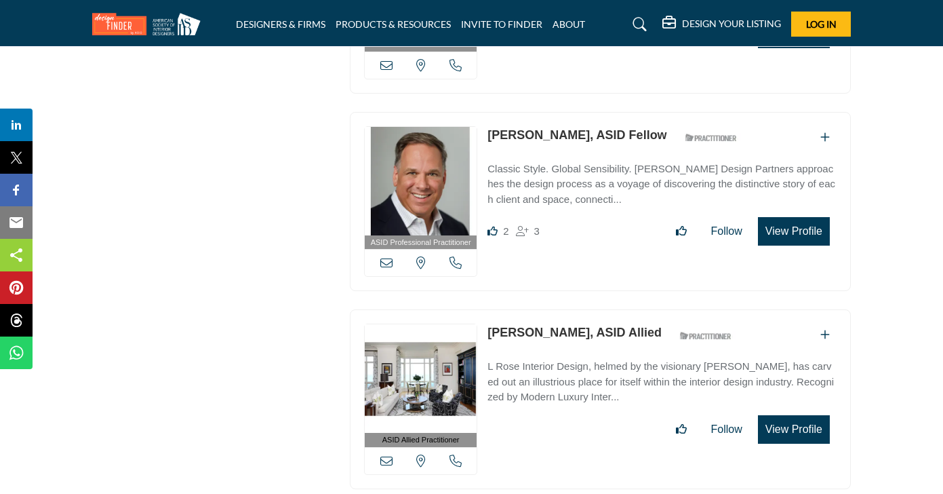
drag, startPoint x: 645, startPoint y: 75, endPoint x: 484, endPoint y: 73, distance: 161.4
click at [484, 112] on div "ASID Professional Practitioner ASID Professional Practitioners have successfull…" at bounding box center [600, 202] width 501 height 180
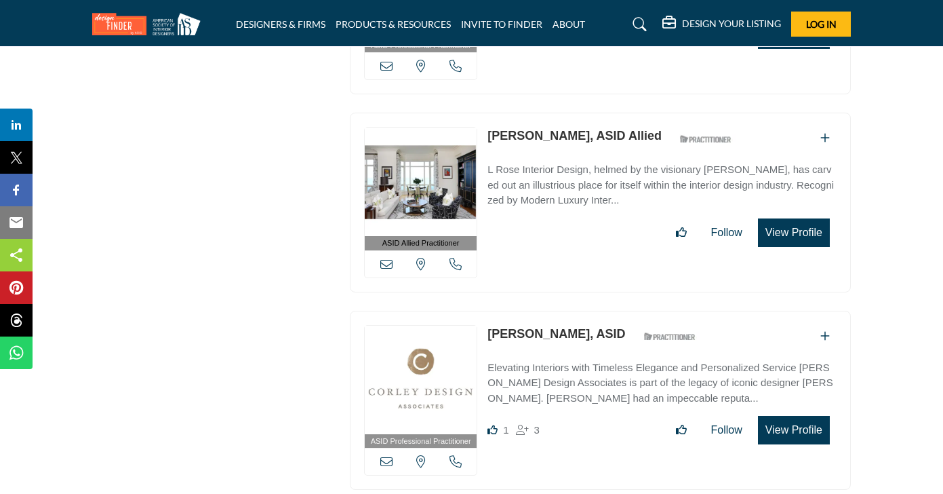
scroll to position [10954, 0]
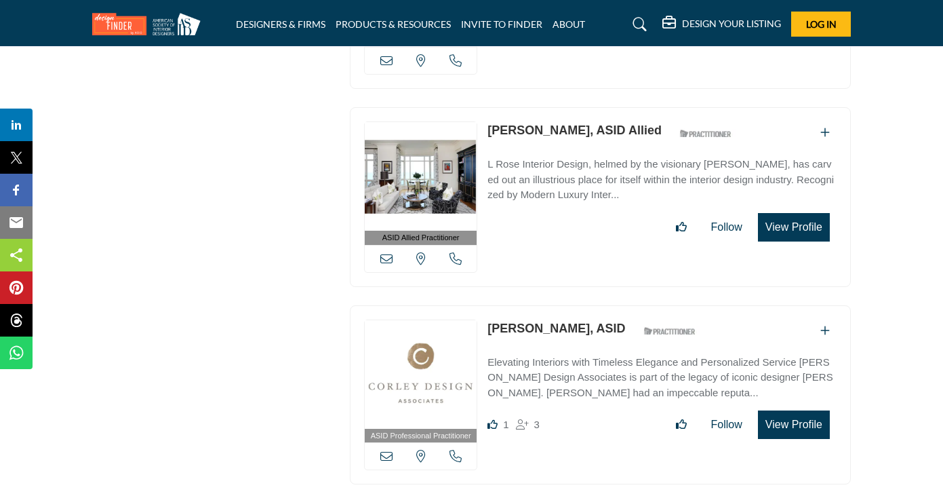
drag, startPoint x: 646, startPoint y: 78, endPoint x: 487, endPoint y: 64, distance: 159.3
click at [487, 107] on div "ASID Allied Practitioner ASID Allied Practitioners have successfully completed …" at bounding box center [600, 197] width 501 height 180
drag, startPoint x: 644, startPoint y: 71, endPoint x: 487, endPoint y: 70, distance: 157.4
click at [487, 107] on div "ASID Allied Practitioner ASID Allied Practitioners have successfully completed …" at bounding box center [600, 197] width 501 height 180
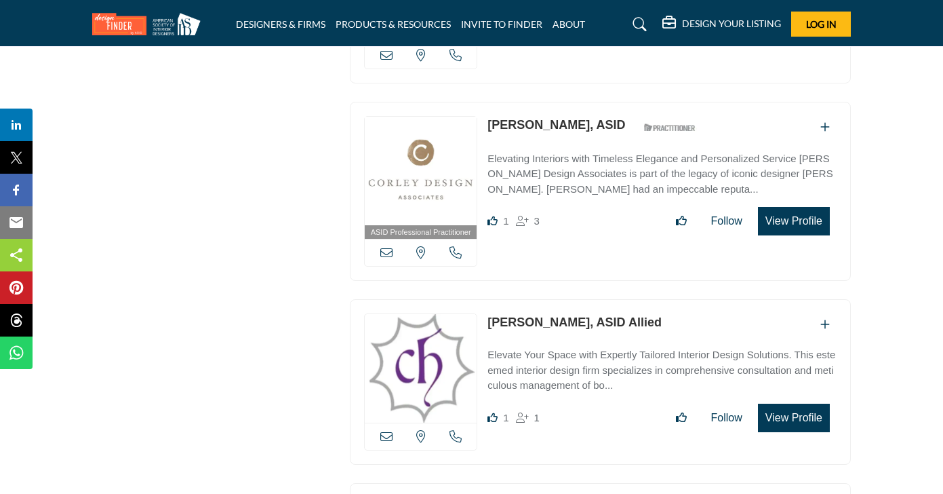
scroll to position [11144, 0]
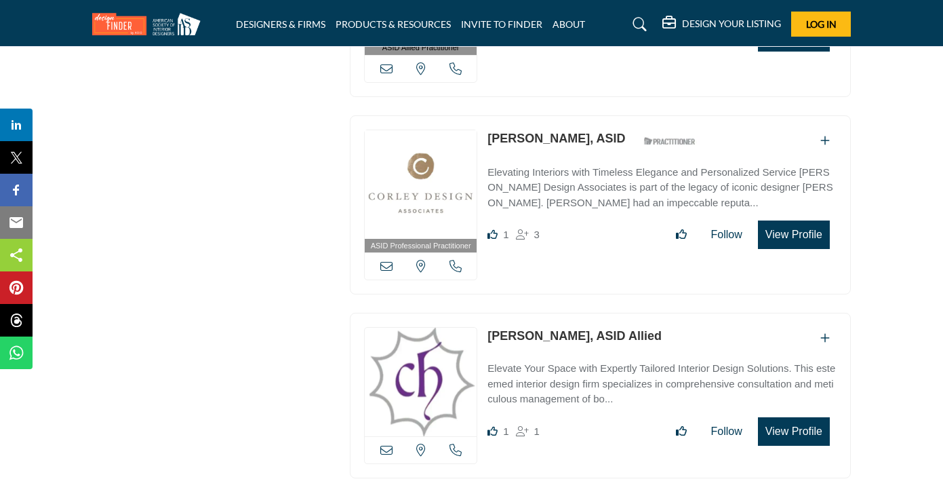
drag, startPoint x: 604, startPoint y: 79, endPoint x: 482, endPoint y: 81, distance: 122.8
click at [482, 115] on div "ASID Professional Practitioner ASID Professional Practitioners have successfull…" at bounding box center [600, 205] width 501 height 180
drag, startPoint x: 607, startPoint y: 84, endPoint x: 491, endPoint y: 83, distance: 116.0
click at [491, 130] on div "[PERSON_NAME], ASID ASID Qualified Practitioner who validates work and experien…" at bounding box center [595, 142] width 215 height 24
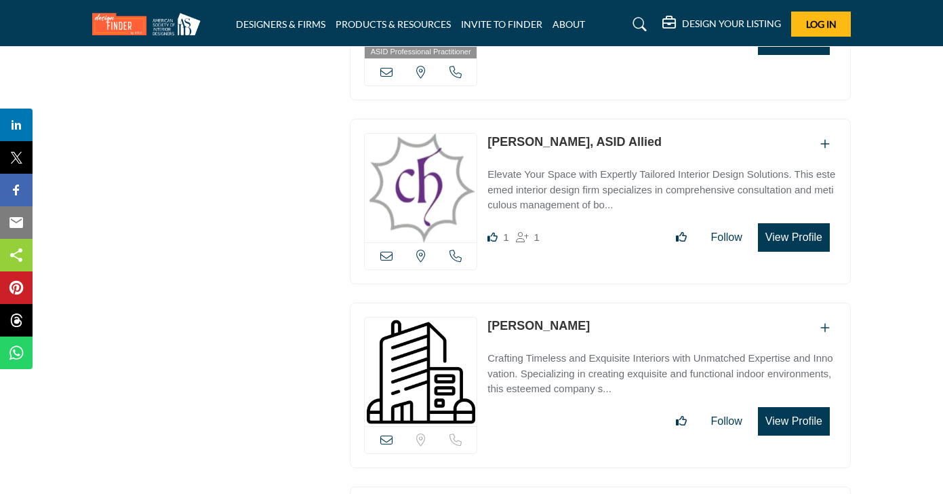
scroll to position [11346, 0]
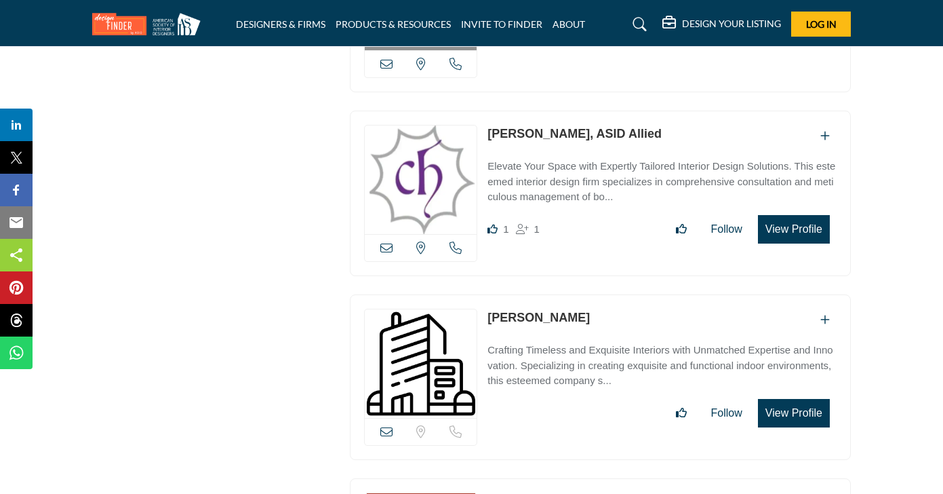
drag, startPoint x: 642, startPoint y: 79, endPoint x: 492, endPoint y: 71, distance: 150.1
click at [492, 125] on div "[PERSON_NAME], ASID Allied" at bounding box center [662, 136] width 349 height 22
drag, startPoint x: 611, startPoint y: 260, endPoint x: 492, endPoint y: 260, distance: 119.4
click at [492, 309] on div "[PERSON_NAME]" at bounding box center [662, 320] width 349 height 22
